Goal: Task Accomplishment & Management: Use online tool/utility

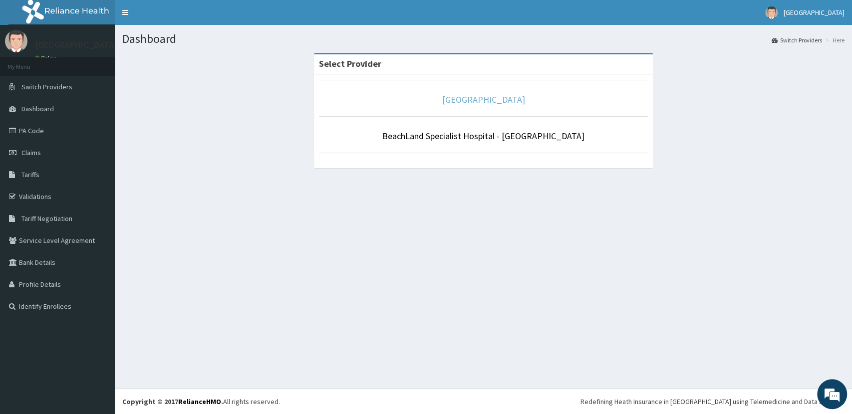
click at [475, 98] on link "[GEOGRAPHIC_DATA]" at bounding box center [483, 99] width 83 height 11
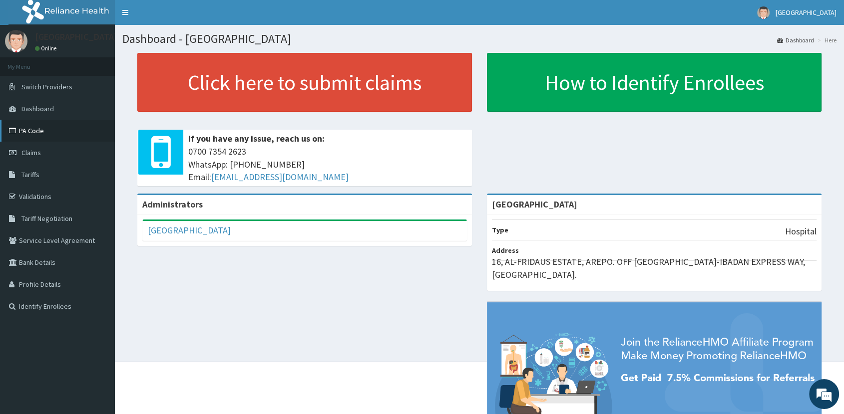
click at [38, 131] on link "PA Code" at bounding box center [57, 131] width 115 height 22
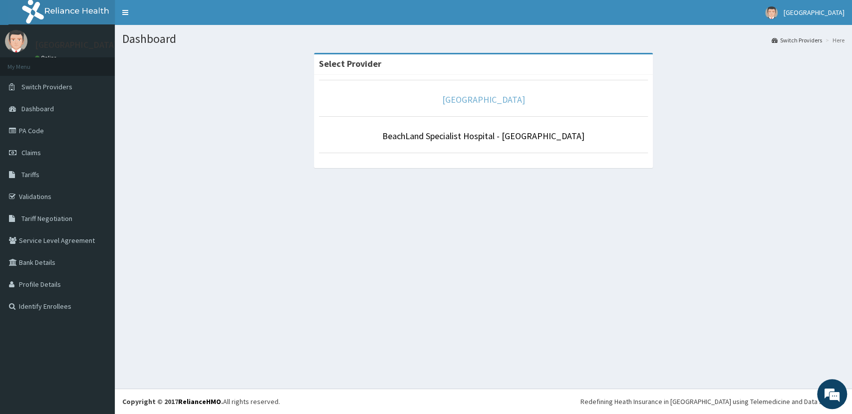
click at [458, 101] on link "[GEOGRAPHIC_DATA]" at bounding box center [483, 99] width 83 height 11
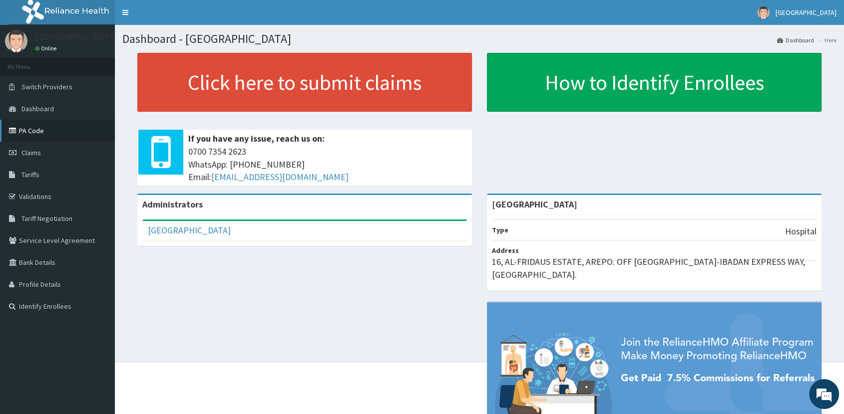
click at [49, 132] on link "PA Code" at bounding box center [57, 131] width 115 height 22
